Goal: Information Seeking & Learning: Learn about a topic

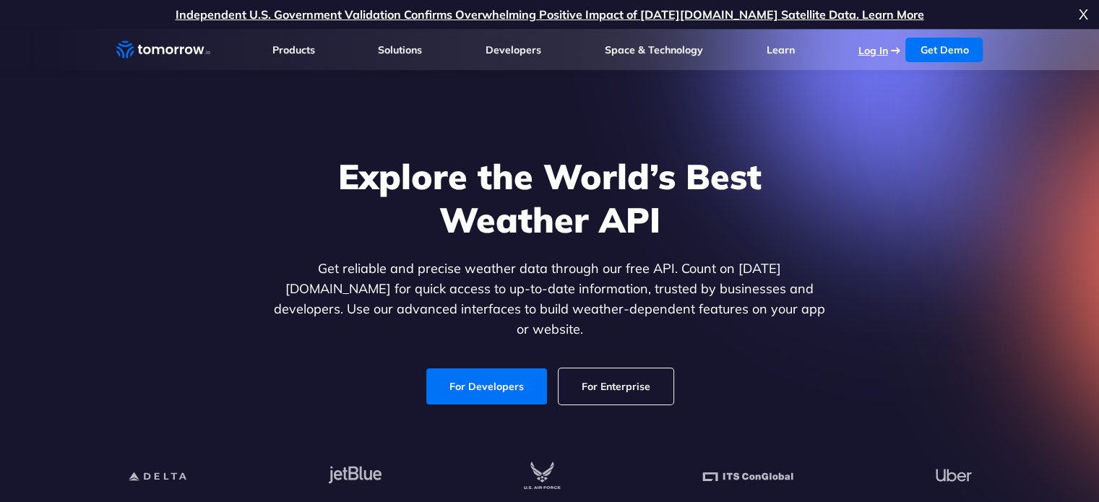
click at [859, 51] on link "Log In" at bounding box center [873, 50] width 30 height 13
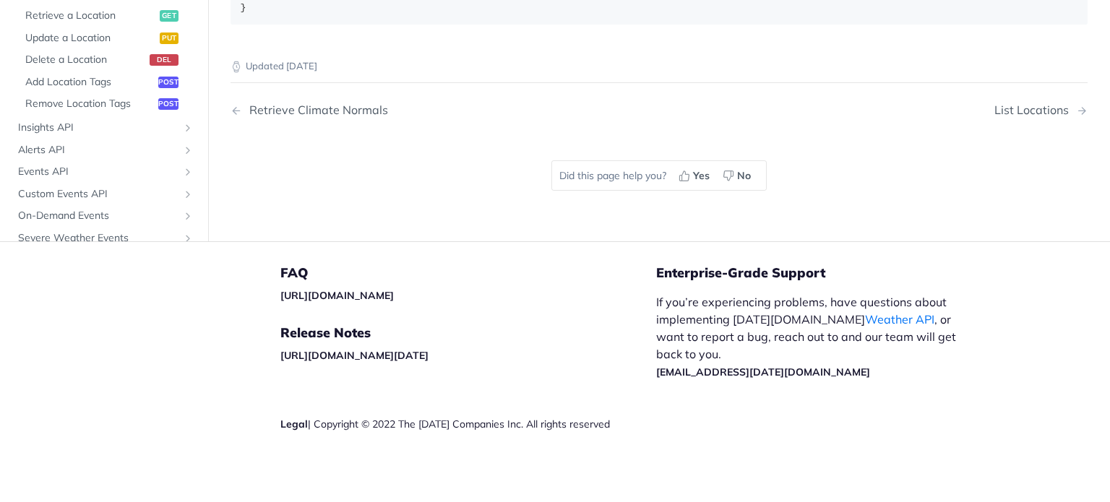
scroll to position [961, 0]
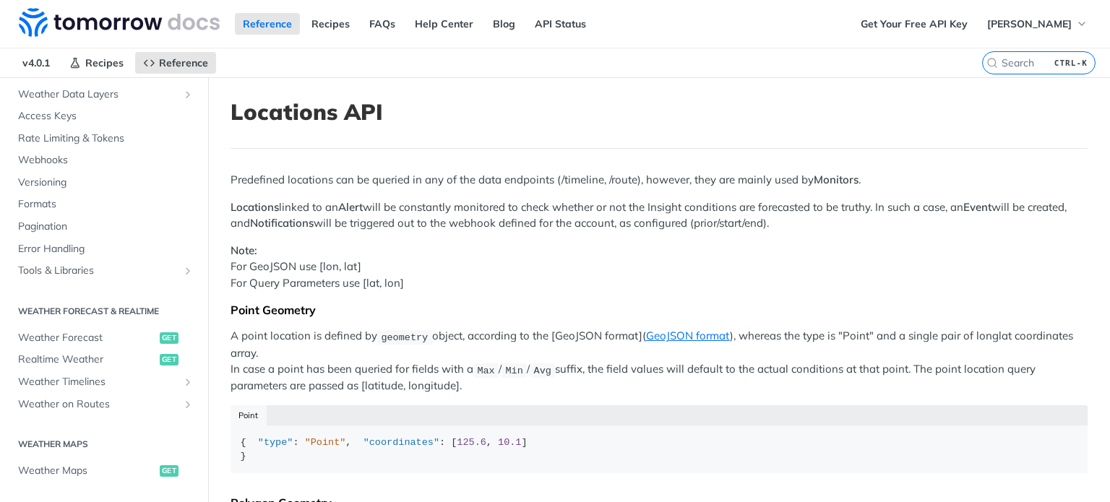
scroll to position [30, 0]
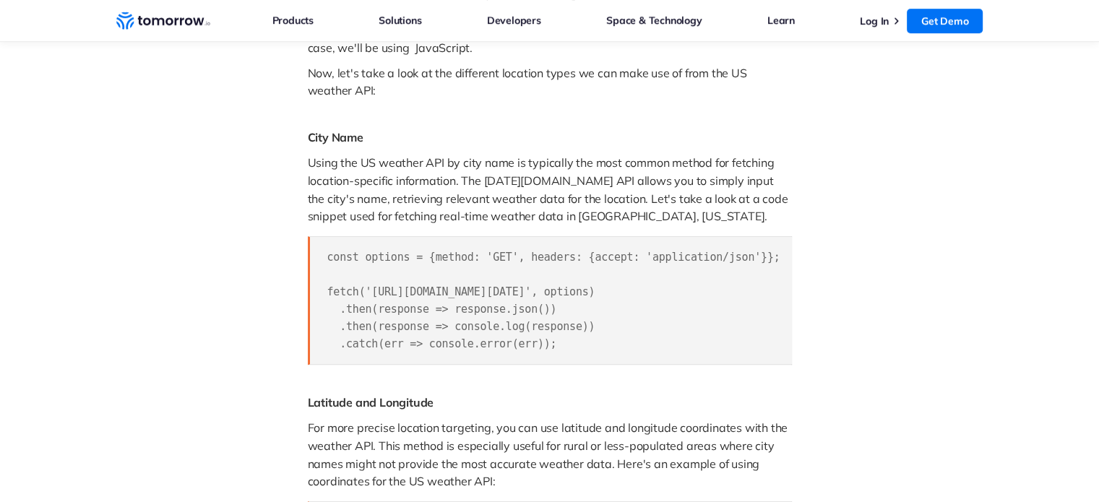
scroll to position [888, 0]
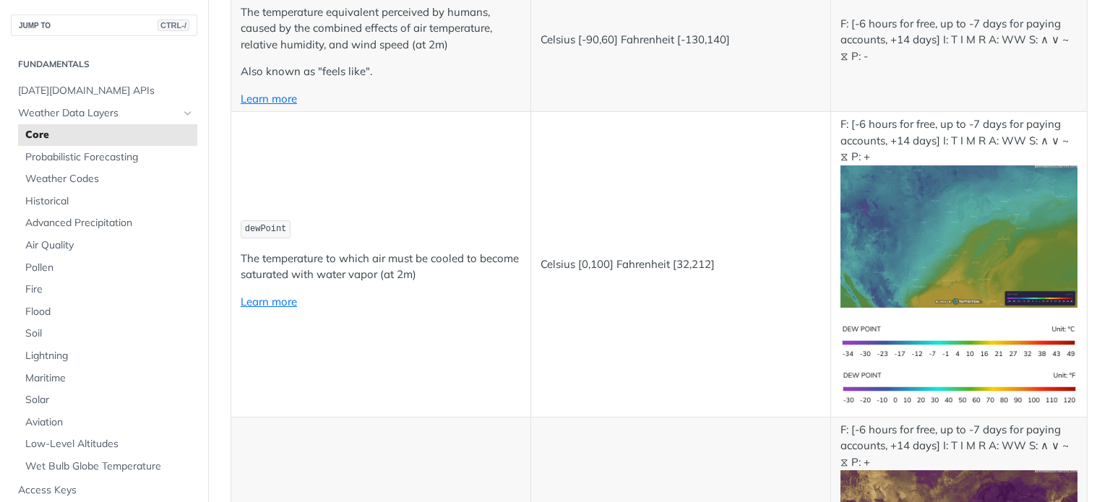
scroll to position [629, 0]
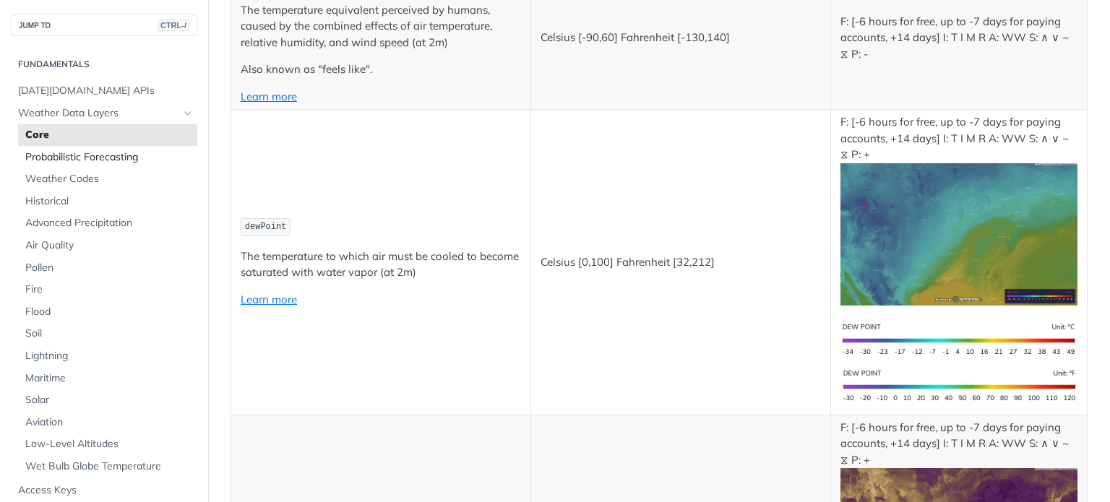
click at [113, 161] on span "Probabilistic Forecasting" at bounding box center [109, 157] width 168 height 14
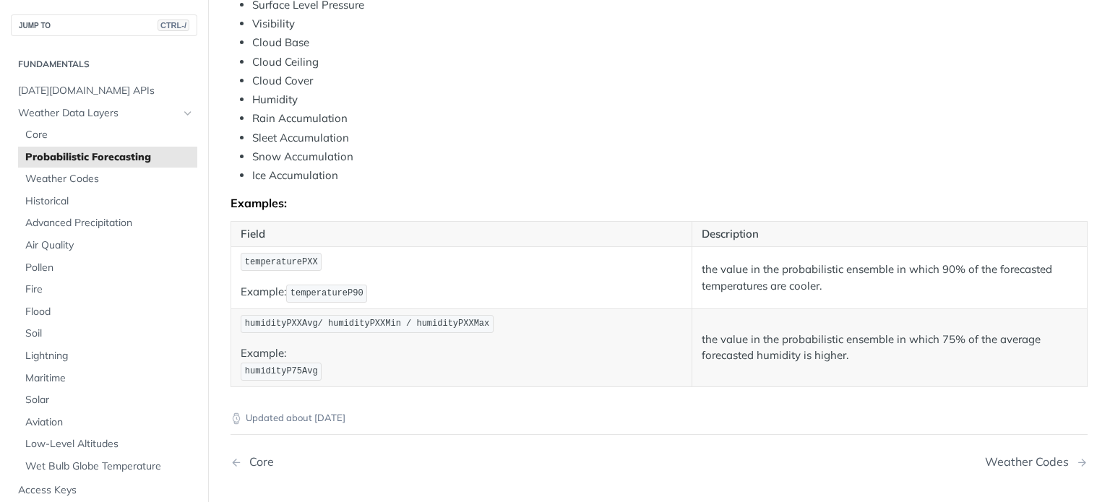
scroll to position [697, 0]
click at [111, 181] on span "Weather Codes" at bounding box center [109, 179] width 168 height 14
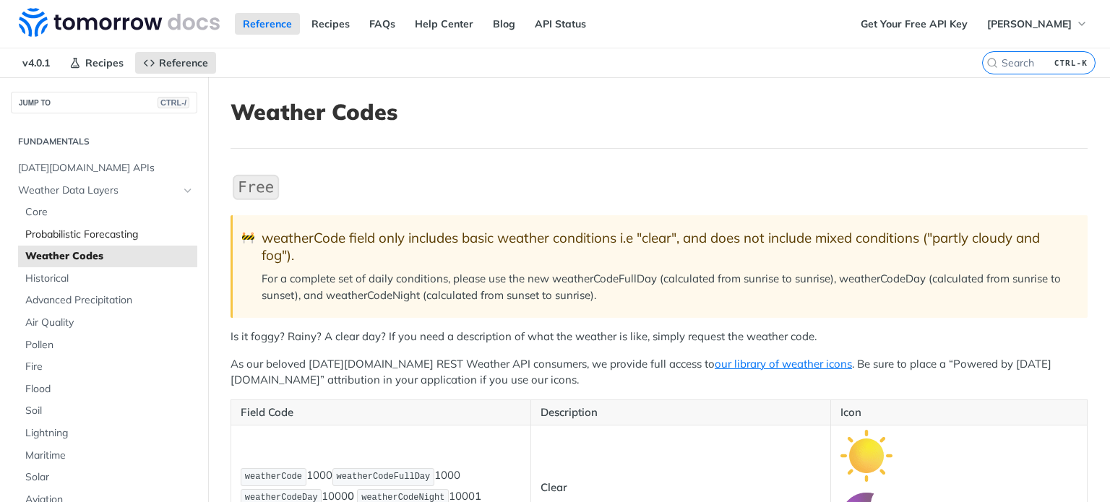
click at [160, 228] on span "Probabilistic Forecasting" at bounding box center [109, 235] width 168 height 14
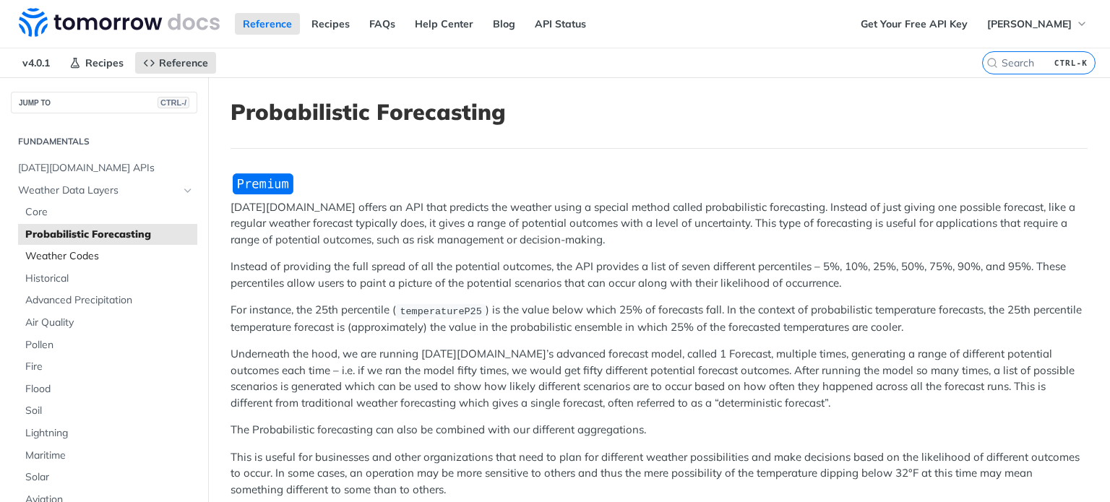
click at [135, 257] on span "Weather Codes" at bounding box center [109, 256] width 168 height 14
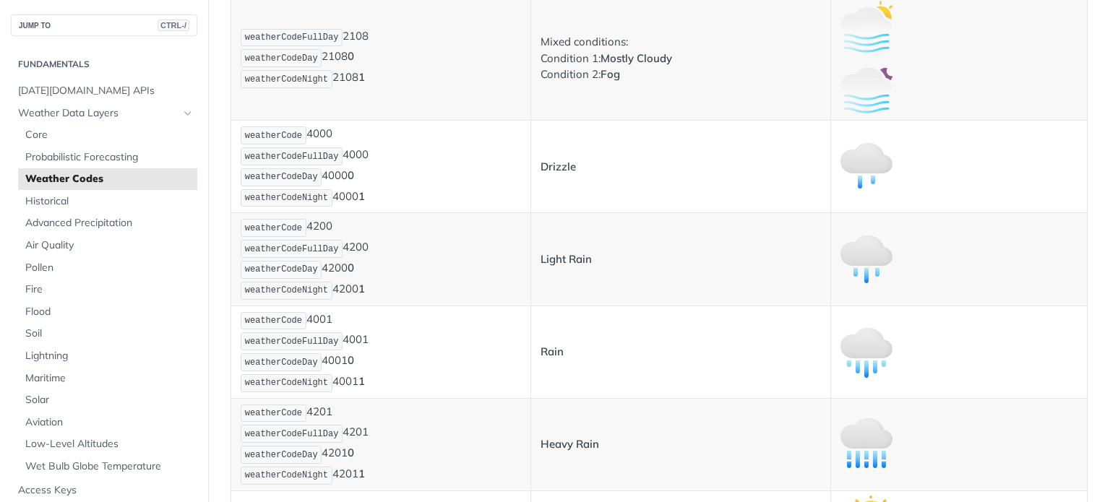
scroll to position [1558, 0]
